Goal: Task Accomplishment & Management: Complete application form

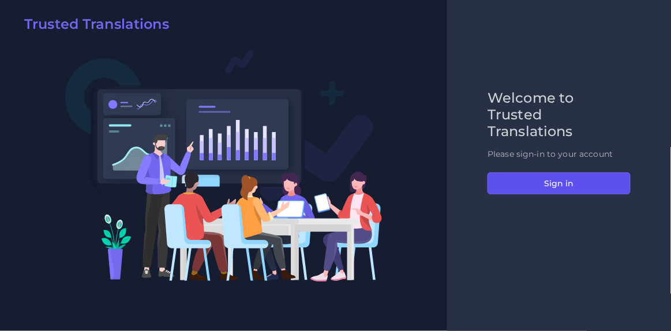
click at [564, 178] on button "Sign in" at bounding box center [559, 184] width 143 height 22
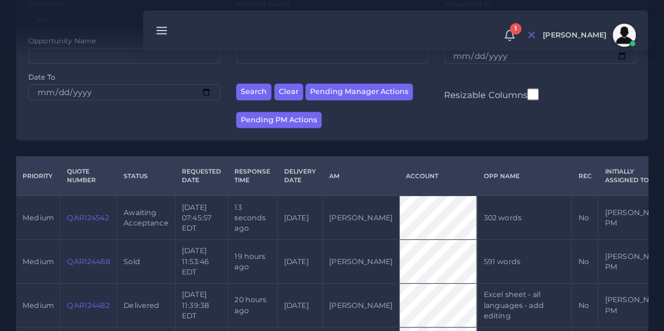
scroll to position [167, 0]
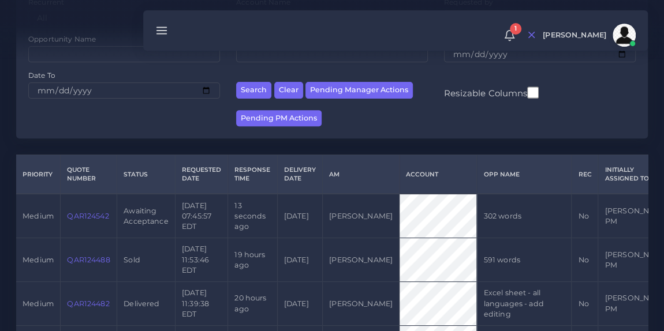
click at [83, 220] on link "QAR124542" at bounding box center [88, 216] width 42 height 9
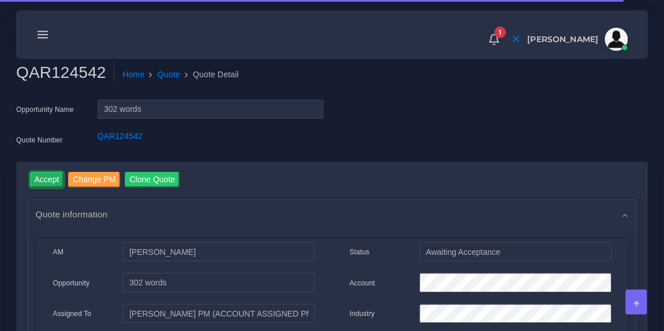
click at [48, 179] on input "Accept" at bounding box center [47, 180] width 34 height 16
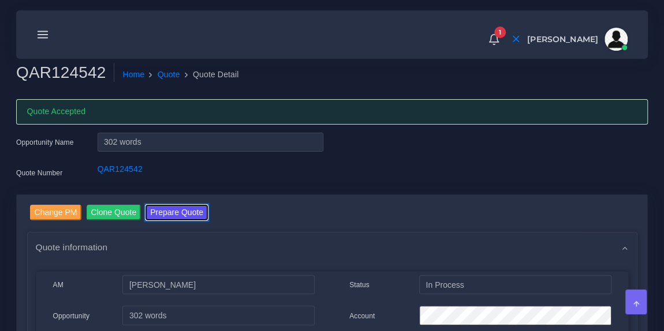
click at [158, 207] on button "Prepare Quote" at bounding box center [176, 213] width 62 height 16
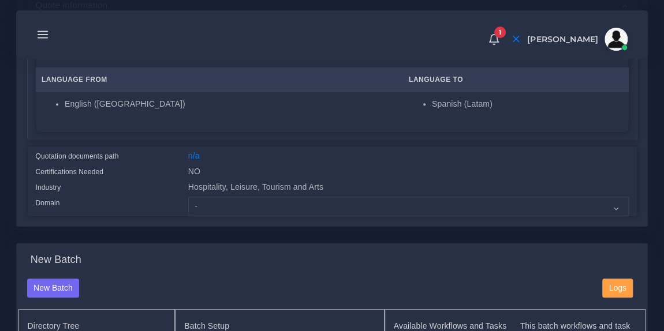
scroll to position [218, 0]
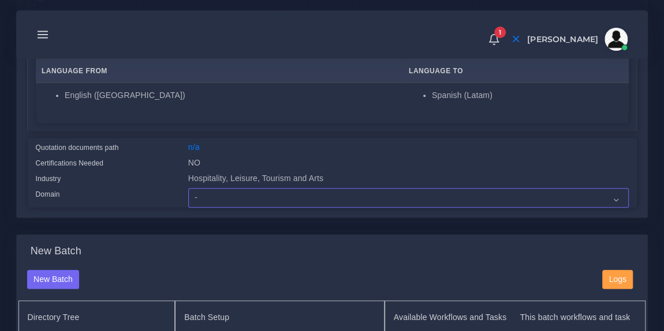
click at [229, 200] on select "- Advertising and Media Agriculture, Forestry and Fishing Architecture, Buildin…" at bounding box center [408, 198] width 440 height 20
select select "Hospitality, Leisure, Tourism and Arts"
click at [188, 188] on select "- Advertising and Media Agriculture, Forestry and Fishing Architecture, Buildin…" at bounding box center [408, 198] width 440 height 20
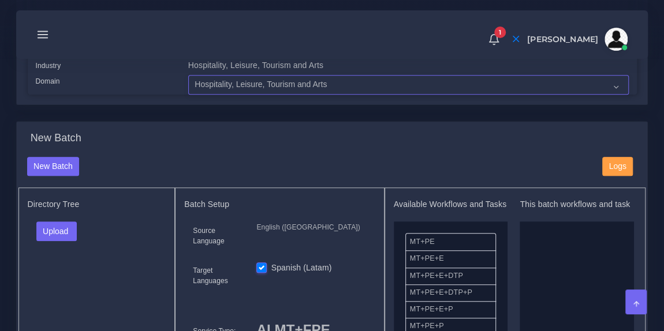
scroll to position [333, 0]
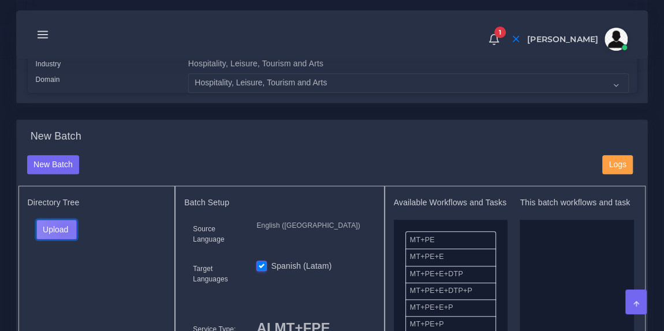
click at [66, 227] on button "Upload" at bounding box center [56, 230] width 41 height 20
click at [55, 267] on label "Files" at bounding box center [77, 272] width 80 height 14
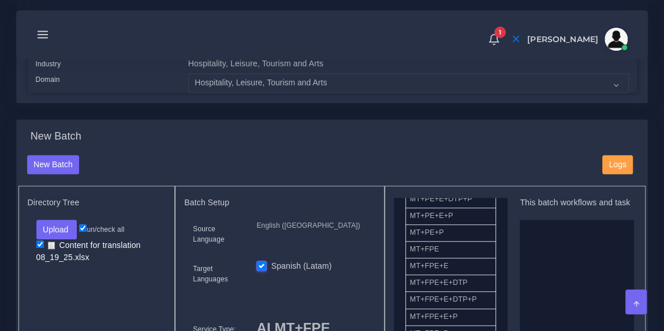
scroll to position [93, 0]
drag, startPoint x: 465, startPoint y: 253, endPoint x: 580, endPoint y: 265, distance: 115.4
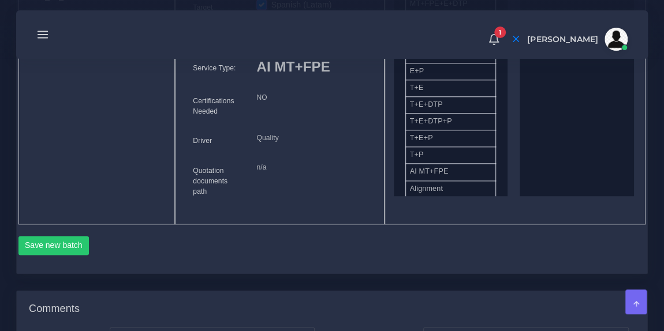
scroll to position [600, 0]
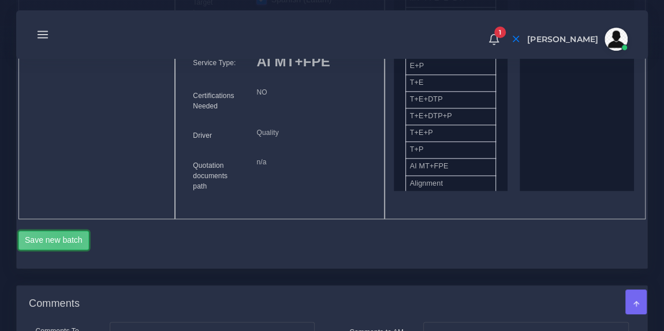
click at [62, 234] on button "Save new batch" at bounding box center [53, 241] width 71 height 20
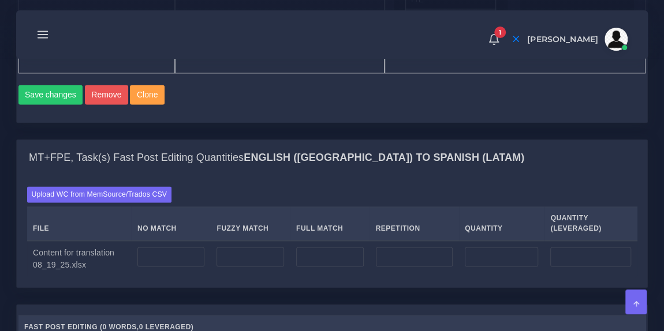
scroll to position [810, 0]
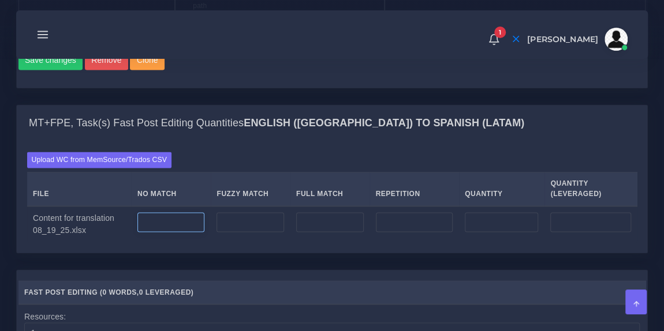
click at [182, 220] on input "number" at bounding box center [171, 222] width 68 height 20
type input "302"
click at [203, 152] on div "Upload WC from MemSource/Trados CSV File No Match Fuzzy Match Full Match Repeti…" at bounding box center [332, 197] width 610 height 91
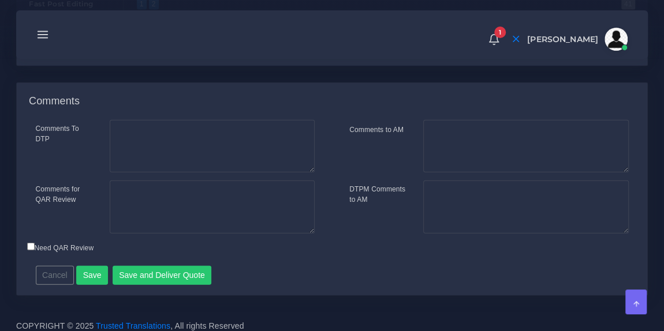
scroll to position [1279, 0]
click at [144, 267] on button "Save and Deliver Quote" at bounding box center [162, 275] width 99 height 20
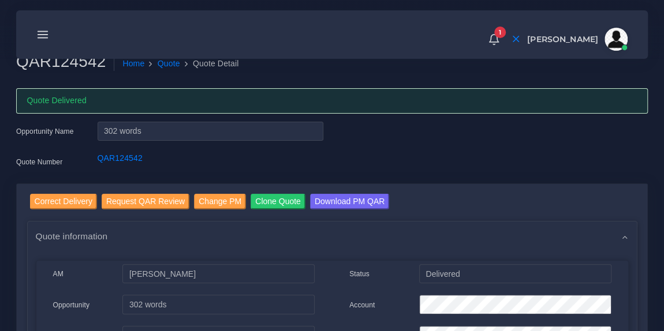
scroll to position [11, 0]
click at [47, 31] on icon at bounding box center [42, 34] width 13 height 13
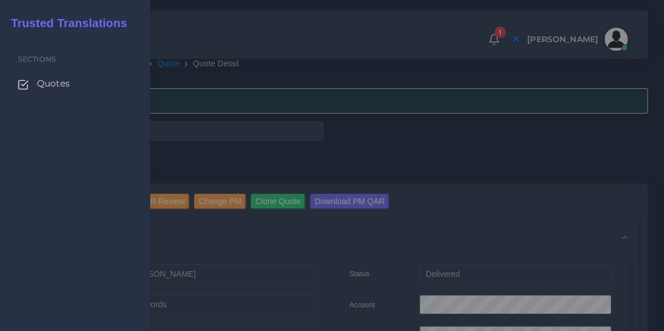
click at [52, 87] on span "Quotes" at bounding box center [53, 83] width 33 height 13
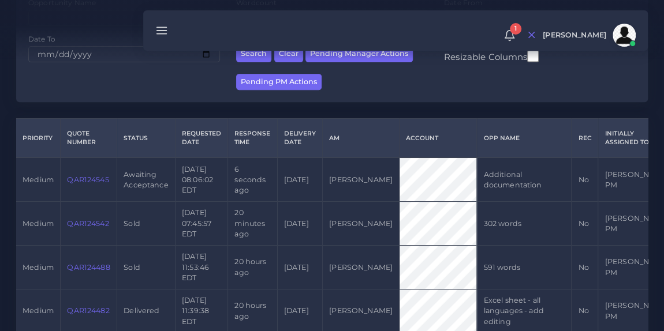
scroll to position [207, 0]
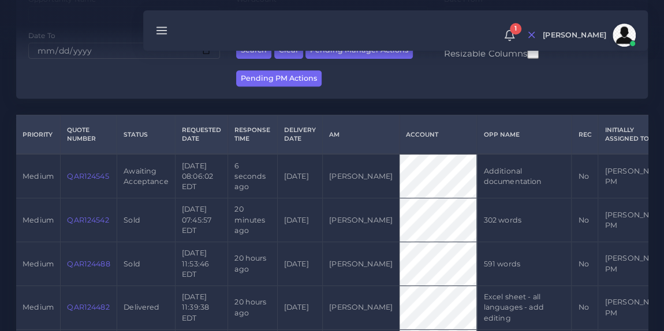
click at [88, 181] on link "QAR124545" at bounding box center [88, 176] width 42 height 9
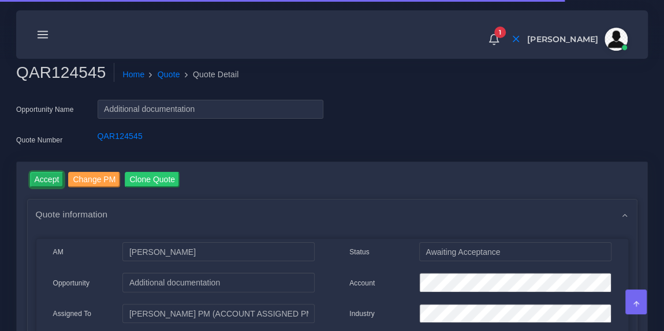
click at [47, 183] on input "Accept" at bounding box center [47, 180] width 34 height 16
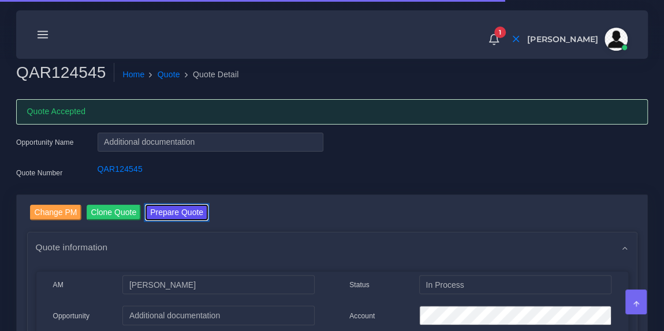
click at [165, 212] on button "Prepare Quote" at bounding box center [176, 213] width 62 height 16
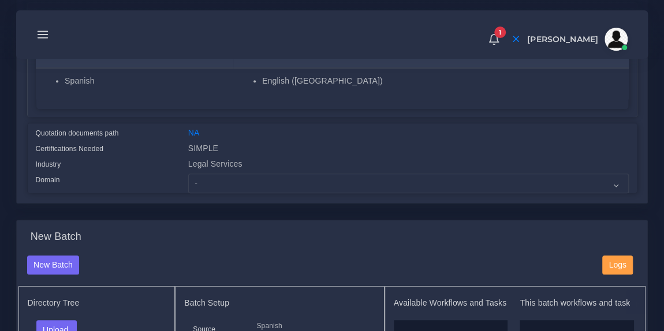
scroll to position [235, 0]
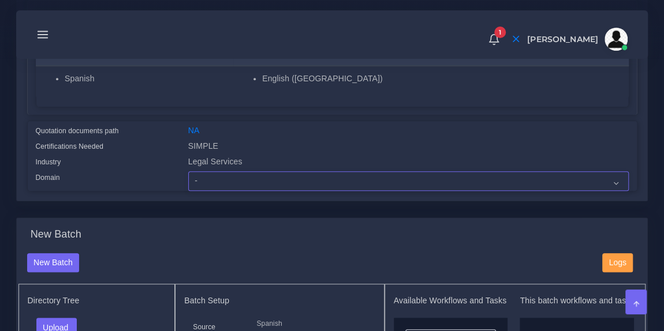
click at [224, 178] on select "- Advertising and Media Agriculture, Forestry and Fishing Architecture, Buildin…" at bounding box center [408, 181] width 440 height 20
select select "Legal Services"
click at [188, 171] on select "- Advertising and Media Agriculture, Forestry and Fishing Architecture, Buildin…" at bounding box center [408, 181] width 440 height 20
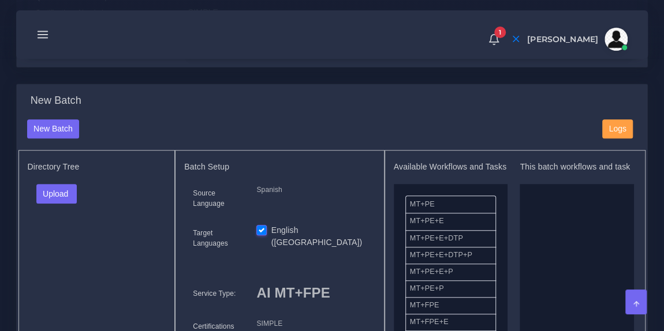
scroll to position [373, 0]
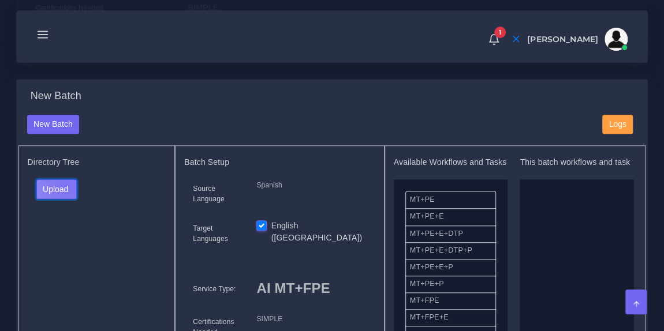
click at [66, 184] on button "Upload" at bounding box center [56, 189] width 41 height 20
click at [55, 234] on label "Files" at bounding box center [77, 232] width 80 height 14
drag, startPoint x: 465, startPoint y: 304, endPoint x: 549, endPoint y: 265, distance: 93.5
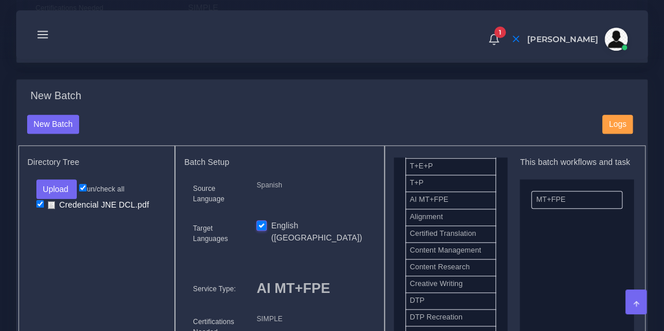
scroll to position [309, 0]
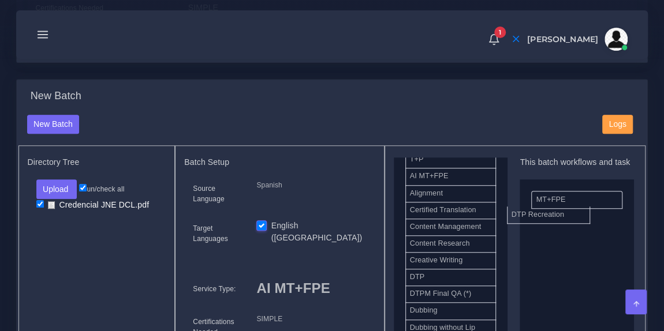
drag, startPoint x: 469, startPoint y: 293, endPoint x: 589, endPoint y: 185, distance: 161.4
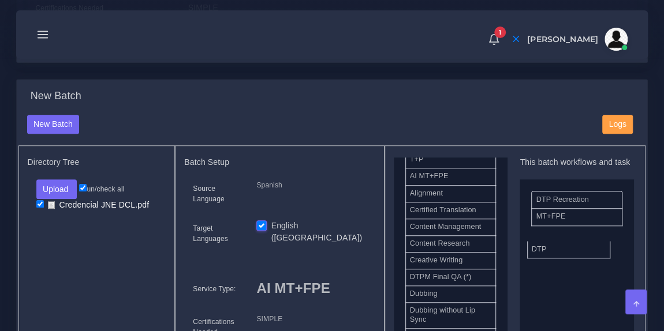
drag, startPoint x: 472, startPoint y: 276, endPoint x: 596, endPoint y: 244, distance: 127.8
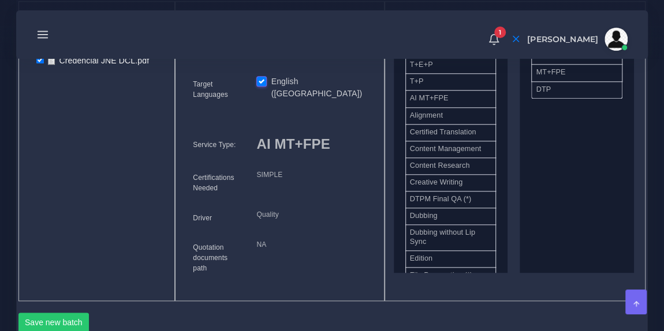
scroll to position [517, 0]
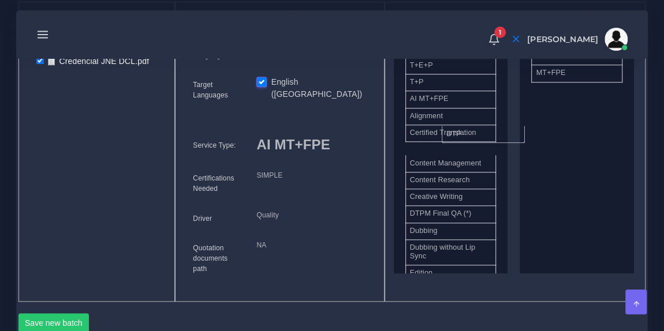
drag, startPoint x: 549, startPoint y: 98, endPoint x: 428, endPoint y: 139, distance: 127.2
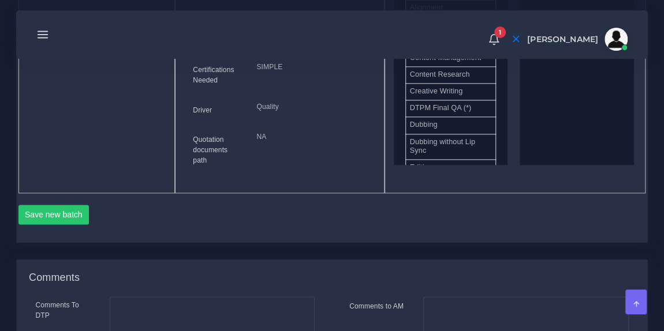
scroll to position [638, 0]
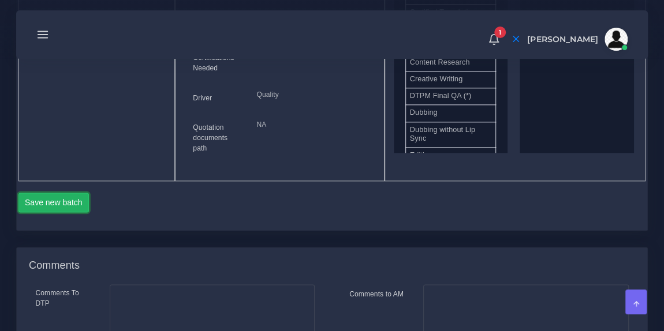
click at [47, 198] on button "Save new batch" at bounding box center [53, 203] width 71 height 20
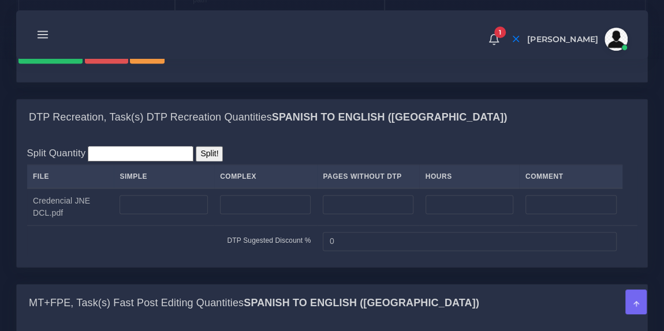
scroll to position [817, 0]
click at [183, 199] on input "number" at bounding box center [163, 204] width 88 height 20
click at [276, 145] on div "Split Quantity Split! File Simple Complex Pages Without DTP Hours Comment Crede…" at bounding box center [332, 200] width 610 height 111
drag, startPoint x: 165, startPoint y: 201, endPoint x: 93, endPoint y: 203, distance: 72.2
click at [93, 203] on tr "Credencial JNE DCL.pdf 200" at bounding box center [332, 207] width 610 height 38
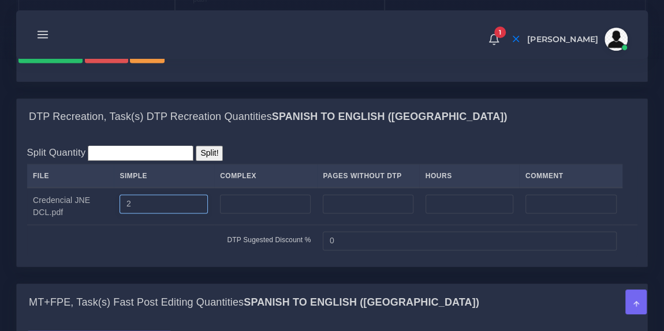
type input "2"
click at [268, 139] on div "Split Quantity Split! File Simple Complex Pages Without DTP Hours Comment Crede…" at bounding box center [332, 201] width 630 height 132
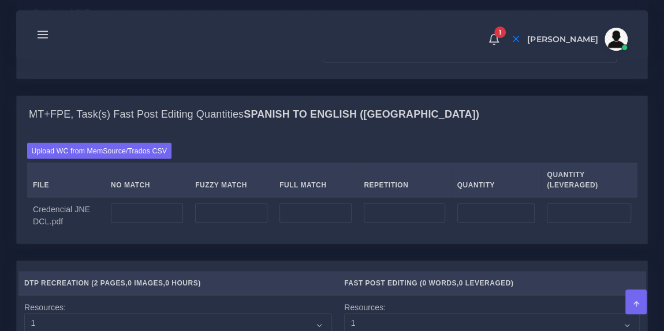
scroll to position [1009, 0]
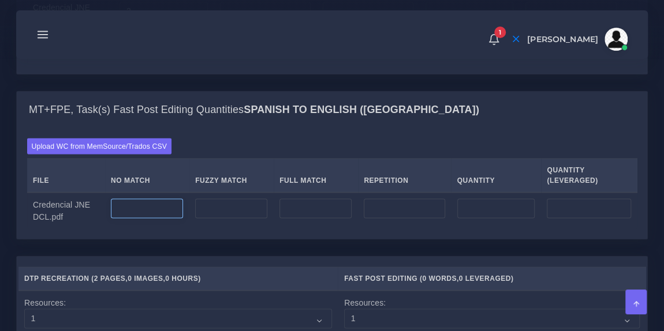
click at [148, 206] on input "number" at bounding box center [147, 209] width 72 height 20
type input "200"
click at [215, 146] on div "Upload WC from MemSource/Trados CSV File No Match Fuzzy Match Full Match Repeti…" at bounding box center [332, 183] width 610 height 91
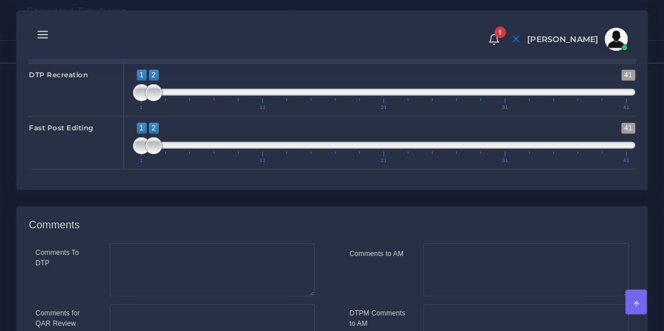
scroll to position [1516, 0]
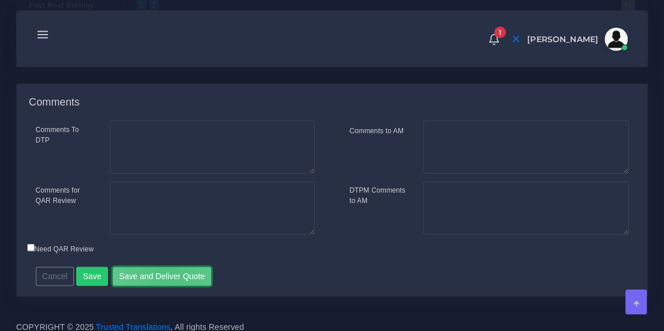
click at [162, 267] on button "Save and Deliver Quote" at bounding box center [162, 277] width 99 height 20
